Goal: Task Accomplishment & Management: Manage account settings

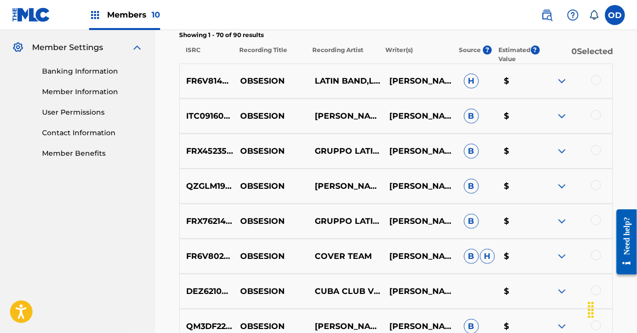
click at [140, 20] on span "Members 10" at bounding box center [133, 15] width 53 height 12
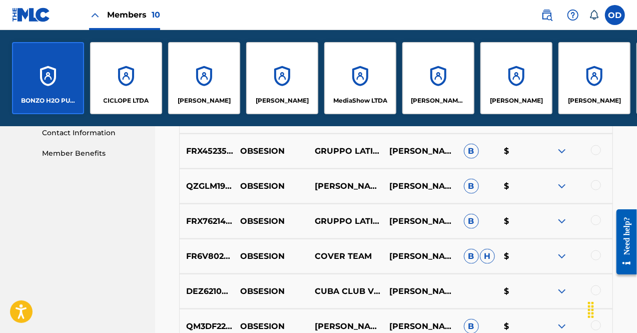
click at [49, 84] on div "BONZO H2O PUBLISHING" at bounding box center [48, 78] width 72 height 72
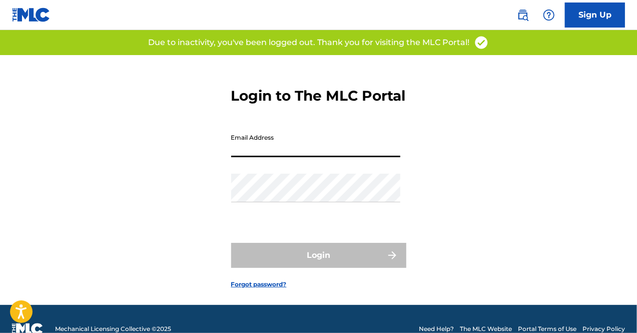
click at [284, 157] on input "Email Address" at bounding box center [315, 143] width 169 height 29
type input "[EMAIL_ADDRESS][DOMAIN_NAME]"
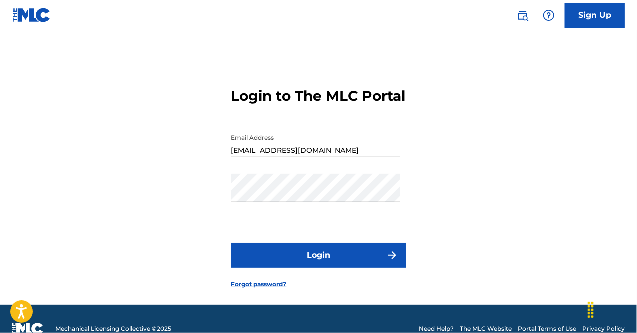
click at [296, 268] on button "Login" at bounding box center [318, 255] width 175 height 25
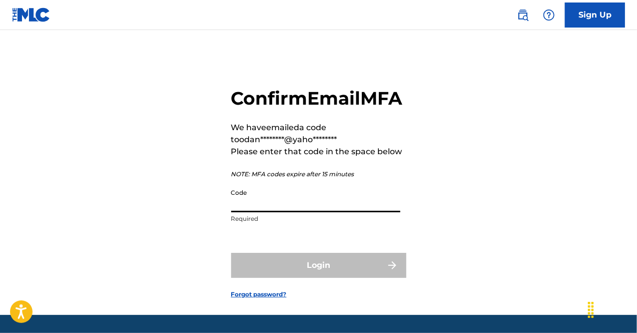
click at [313, 212] on input "Code" at bounding box center [315, 198] width 169 height 29
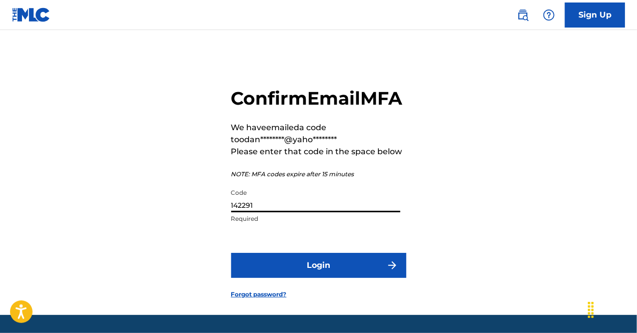
type input "142291"
click at [333, 278] on button "Login" at bounding box center [318, 265] width 175 height 25
